Goal: Information Seeking & Learning: Compare options

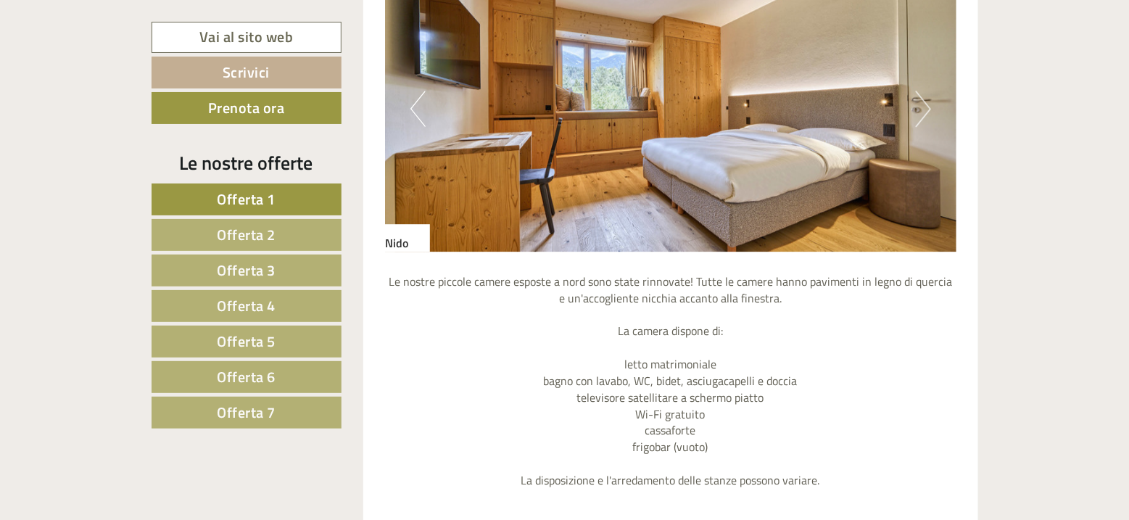
scroll to position [1522, 0]
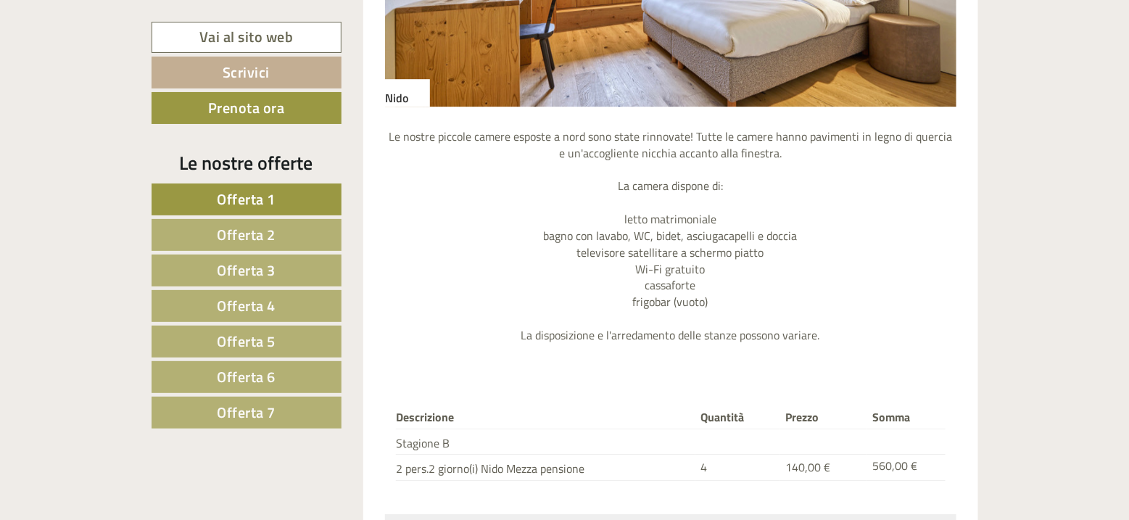
click at [243, 233] on span "Offerta 2" at bounding box center [246, 234] width 59 height 22
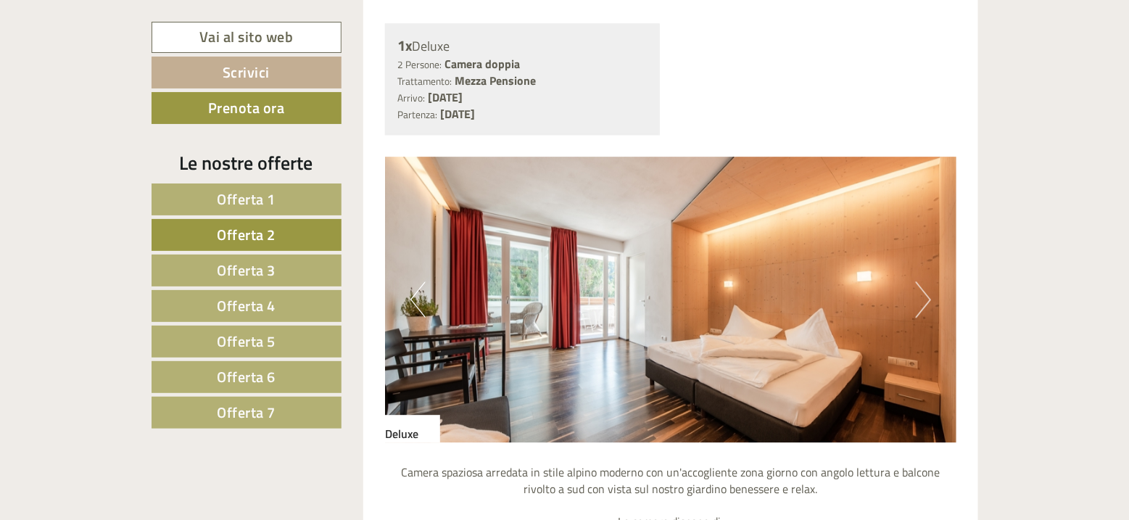
click at [246, 413] on span "Offerta 7" at bounding box center [246, 412] width 59 height 22
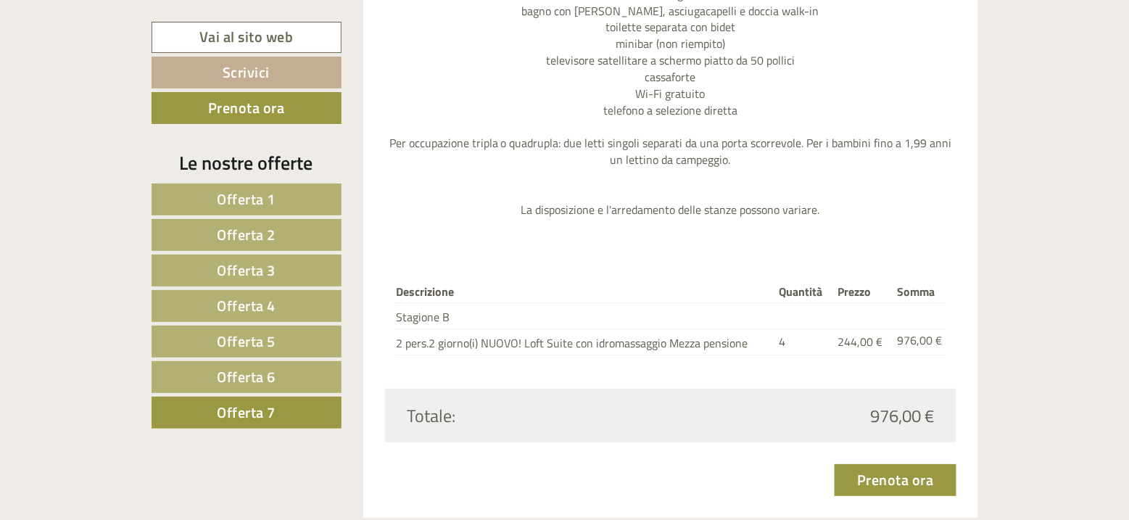
scroll to position [1912, 0]
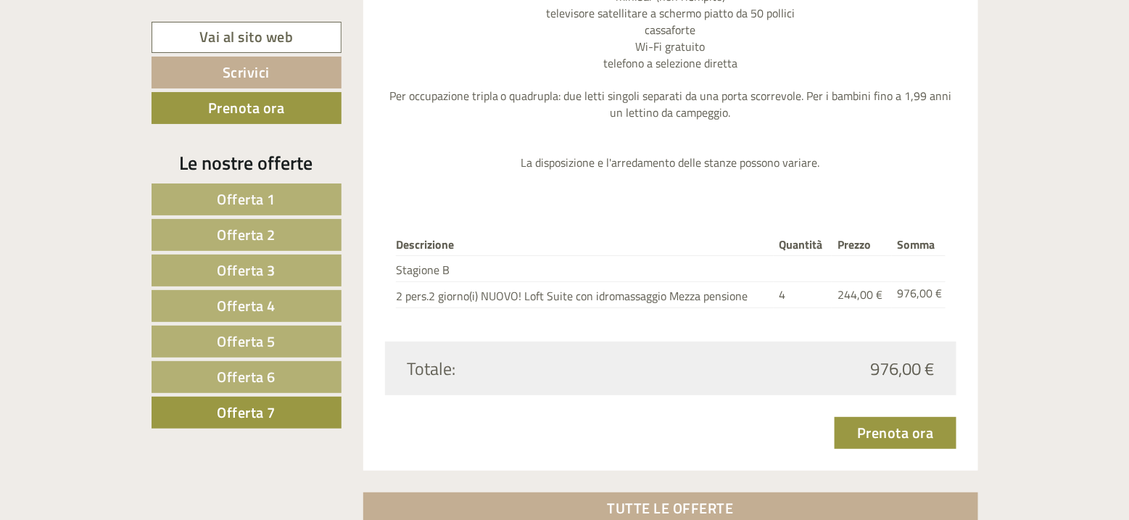
click at [237, 373] on span "Offerta 6" at bounding box center [246, 376] width 59 height 22
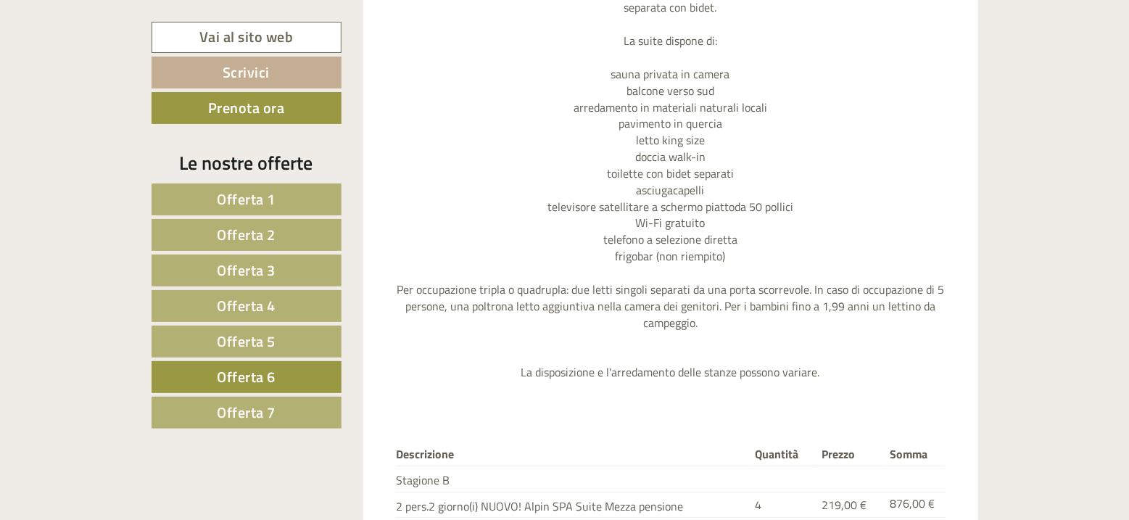
scroll to position [1767, 0]
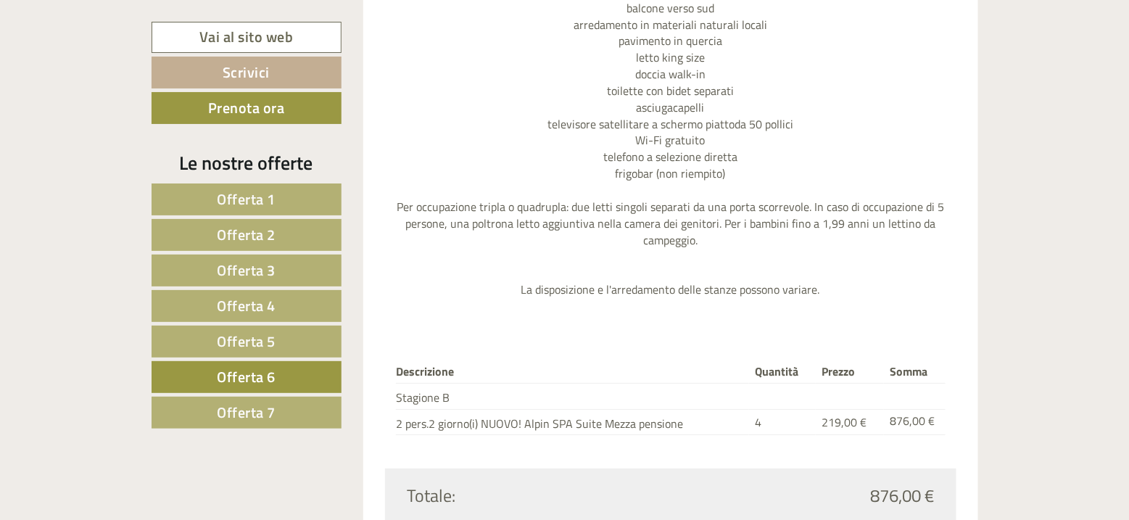
click at [249, 341] on span "Offerta 5" at bounding box center [246, 341] width 59 height 22
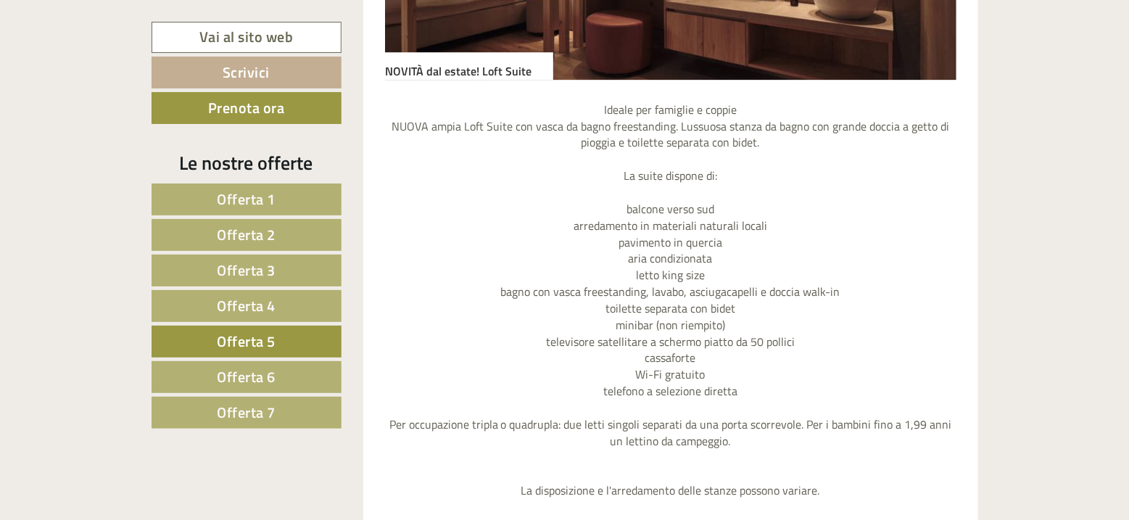
scroll to position [1694, 0]
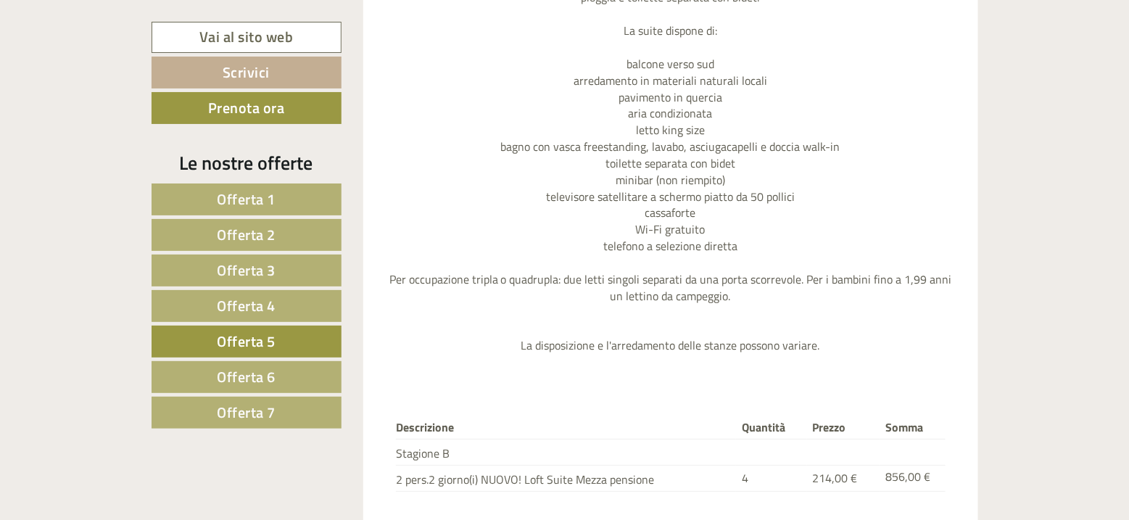
click at [244, 303] on span "Offerta 4" at bounding box center [246, 305] width 59 height 22
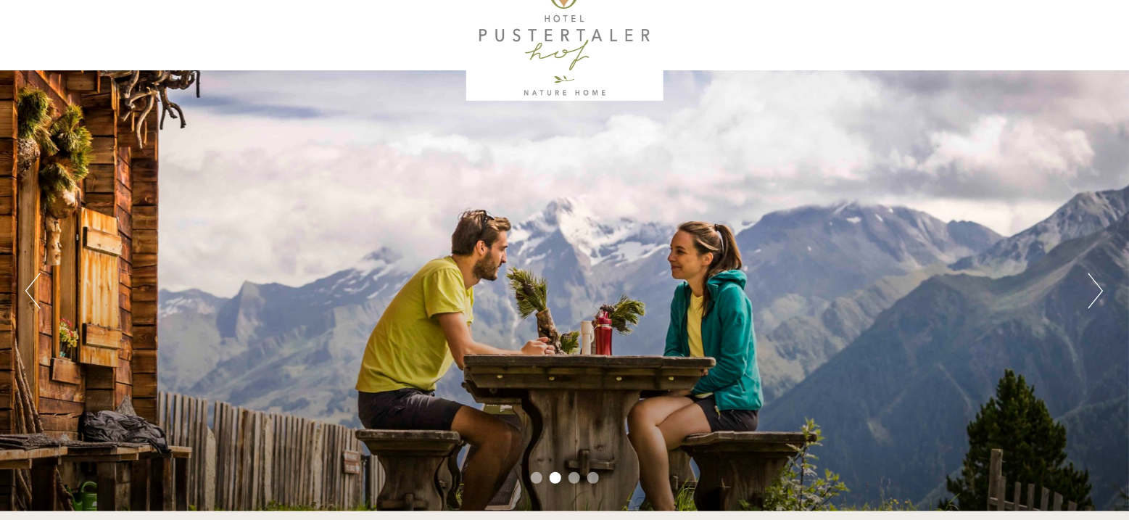
scroll to position [72, 0]
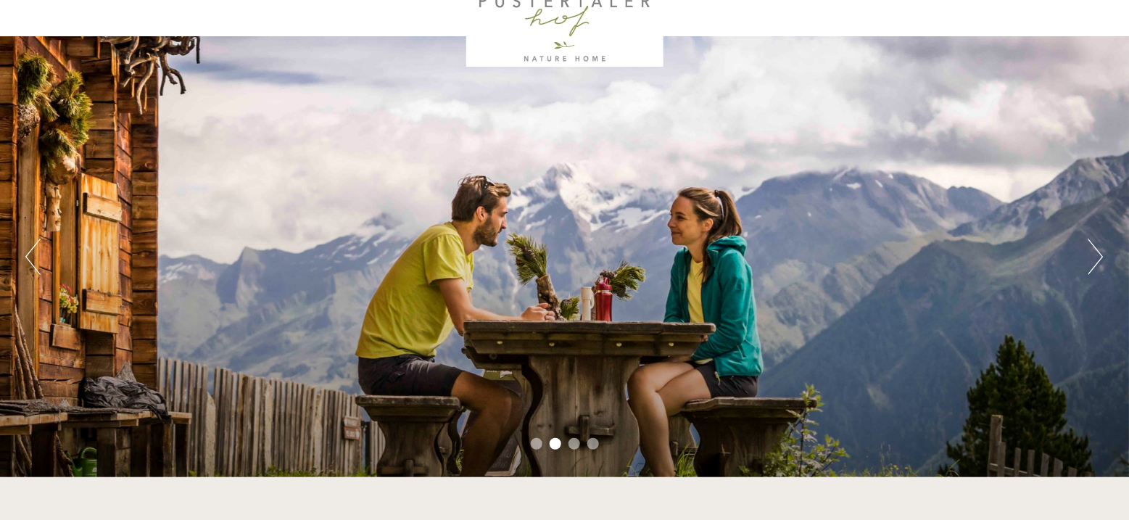
click at [1101, 260] on button "Next" at bounding box center [1095, 256] width 15 height 36
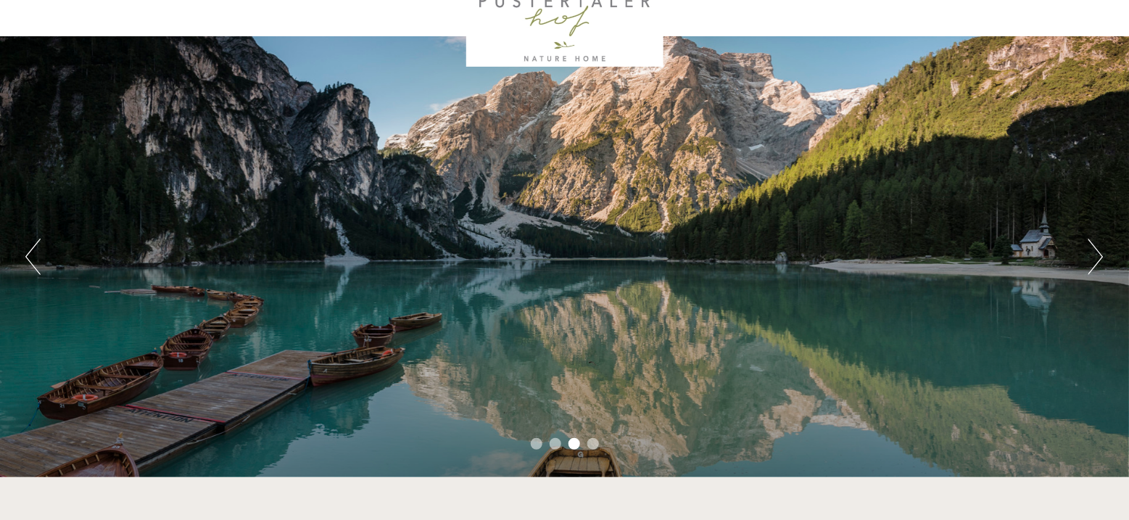
click at [1088, 260] on button "Next" at bounding box center [1095, 256] width 15 height 36
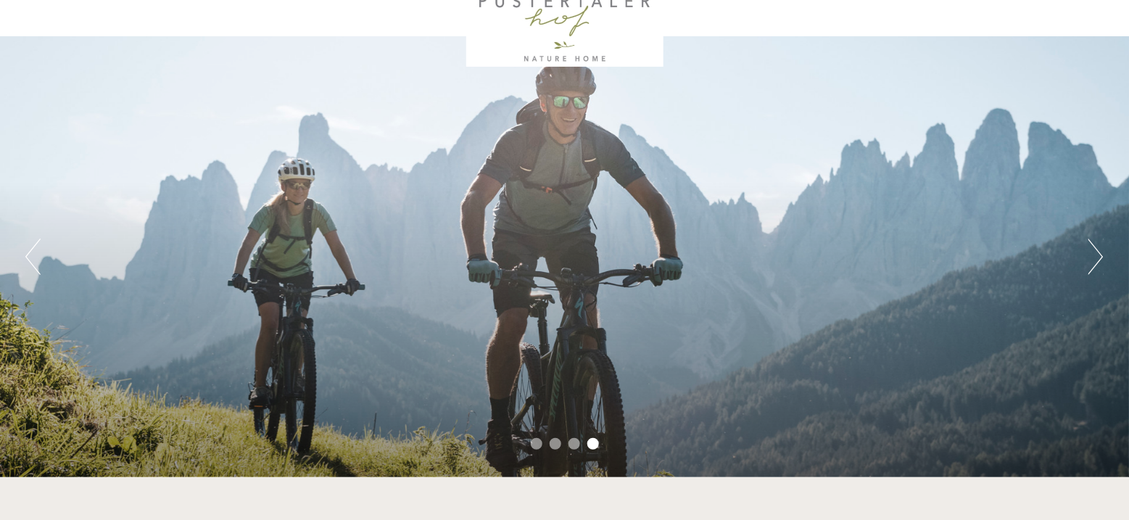
click at [1088, 260] on button "Next" at bounding box center [1095, 256] width 15 height 36
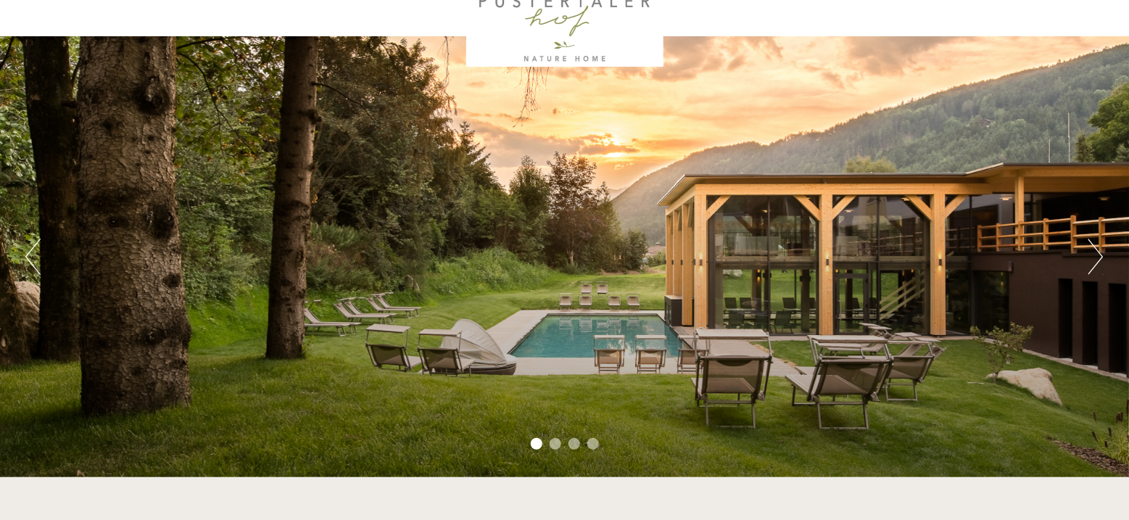
click at [1088, 260] on button "Next" at bounding box center [1095, 256] width 15 height 36
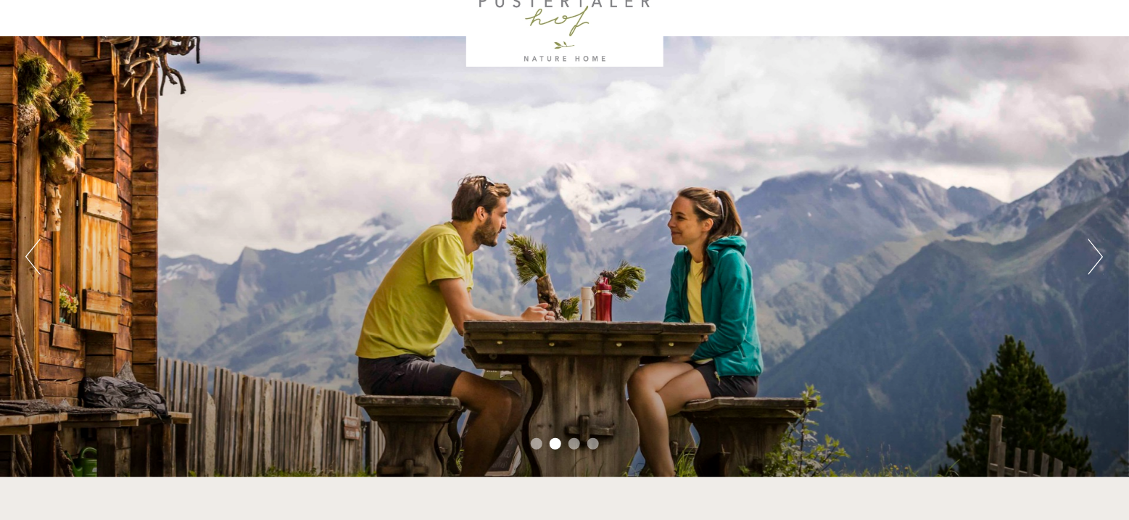
click at [1088, 260] on button "Next" at bounding box center [1095, 256] width 15 height 36
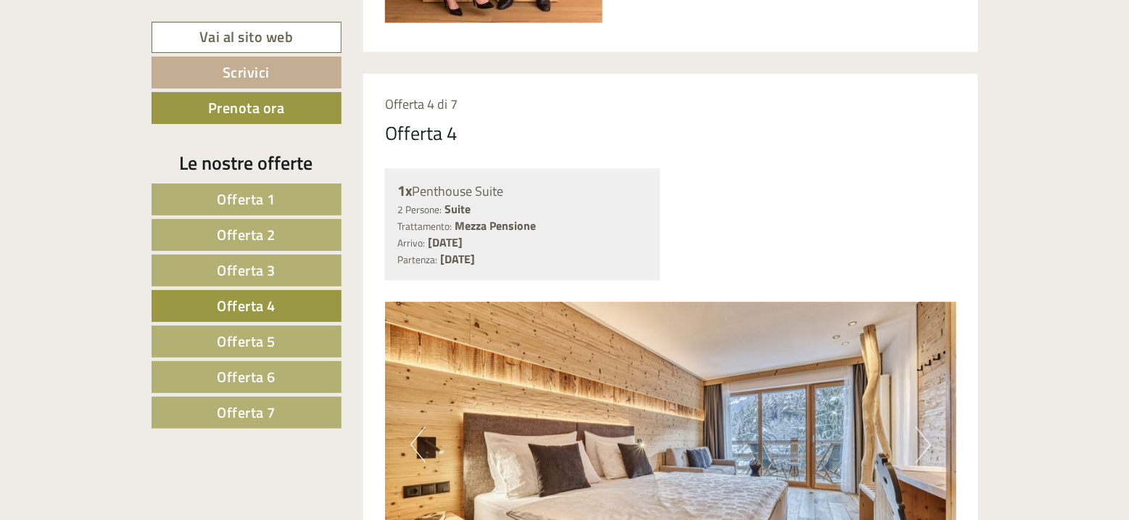
scroll to position [942, 0]
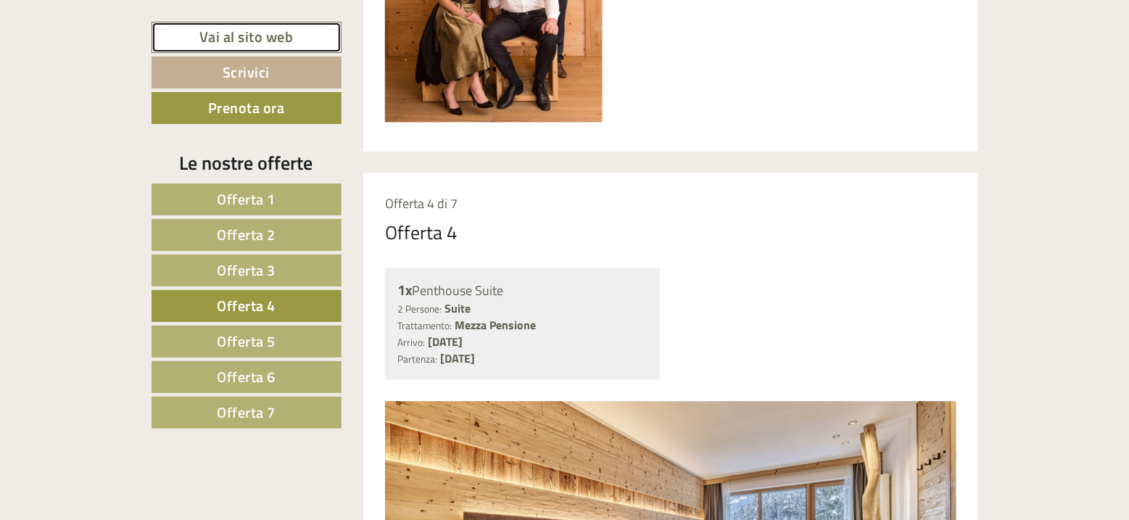
click at [234, 43] on link "Vai al sito web" at bounding box center [246, 37] width 190 height 31
